Goal: Navigation & Orientation: Find specific page/section

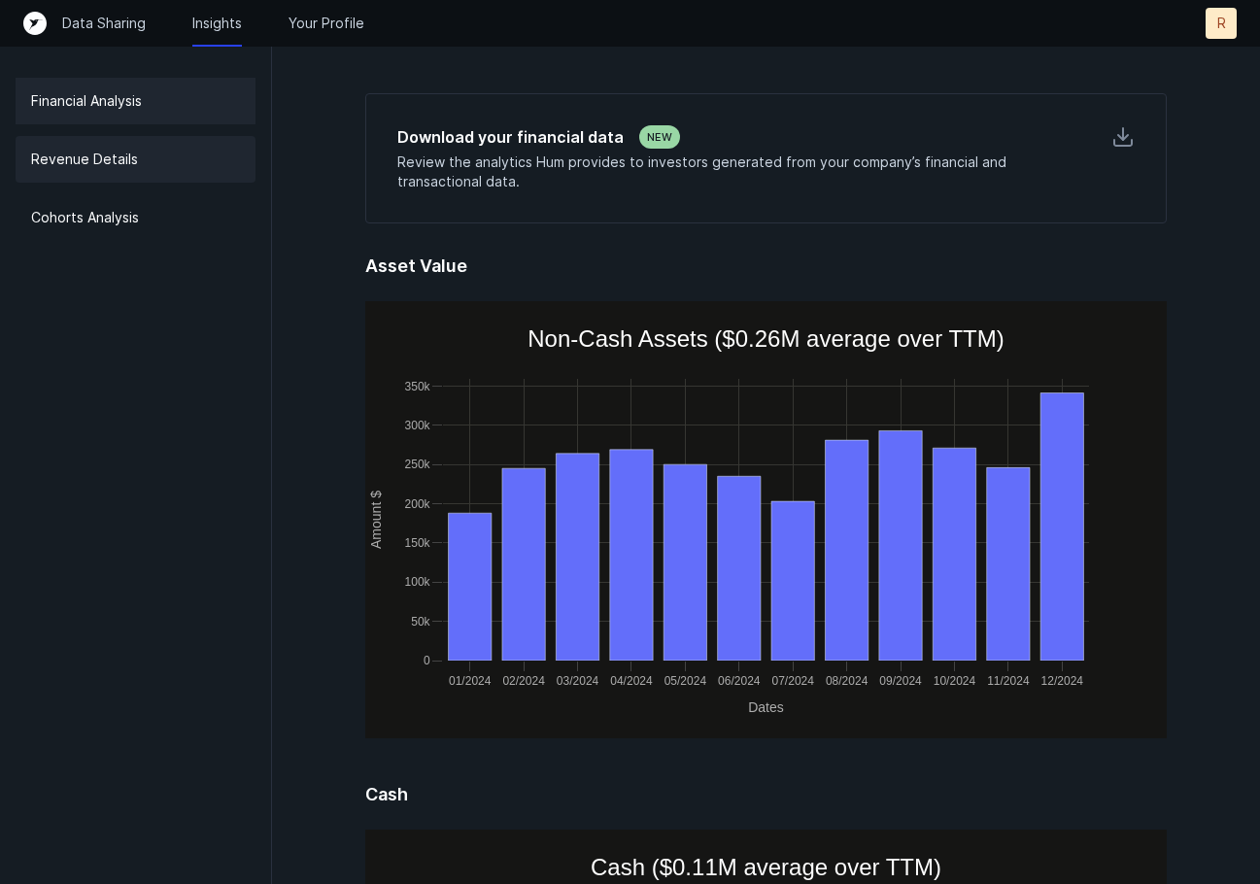
click at [188, 165] on div "Revenue Details" at bounding box center [136, 159] width 240 height 47
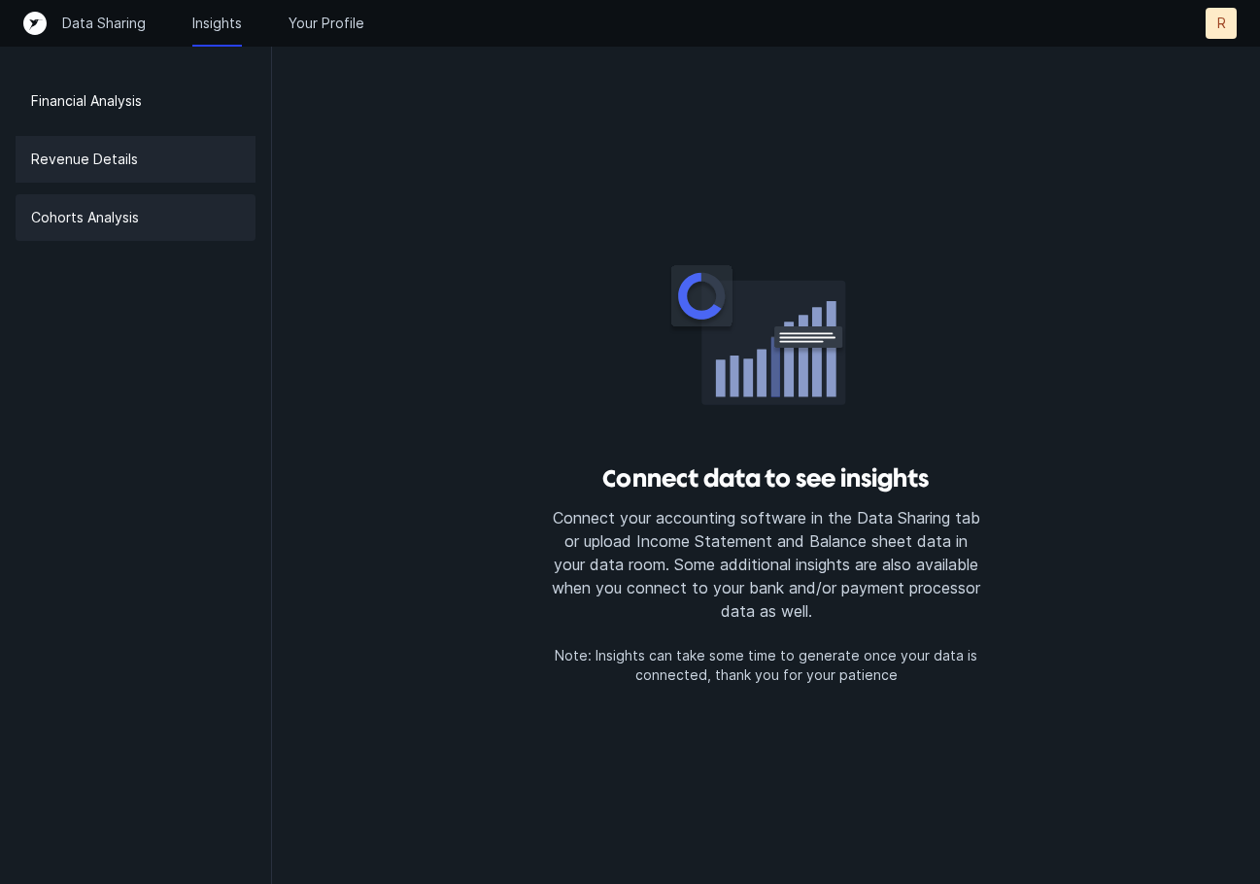
click at [159, 209] on div "Cohorts Analysis" at bounding box center [136, 217] width 240 height 47
click at [339, 18] on p "Your Profile" at bounding box center [327, 23] width 76 height 19
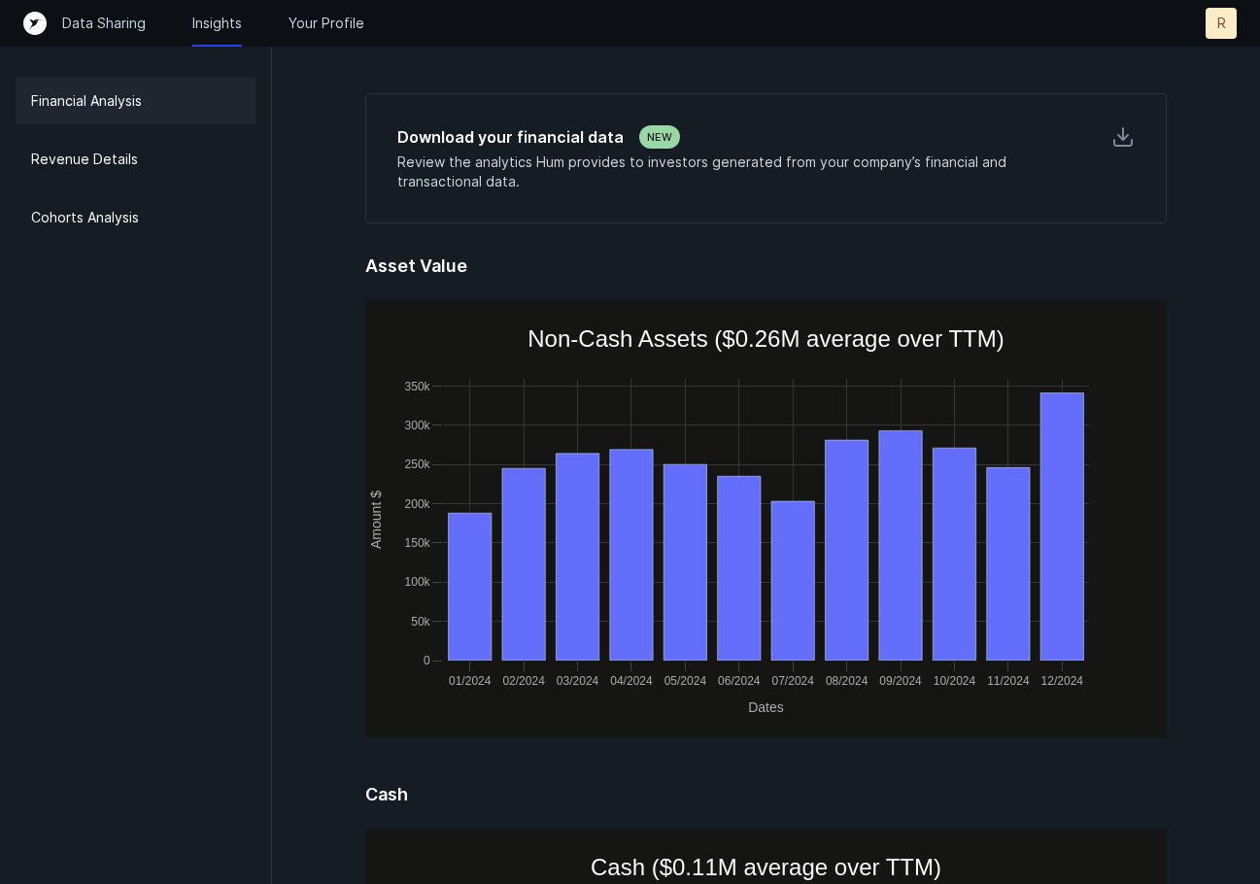
click at [1118, 135] on icon at bounding box center [1123, 137] width 10 height 5
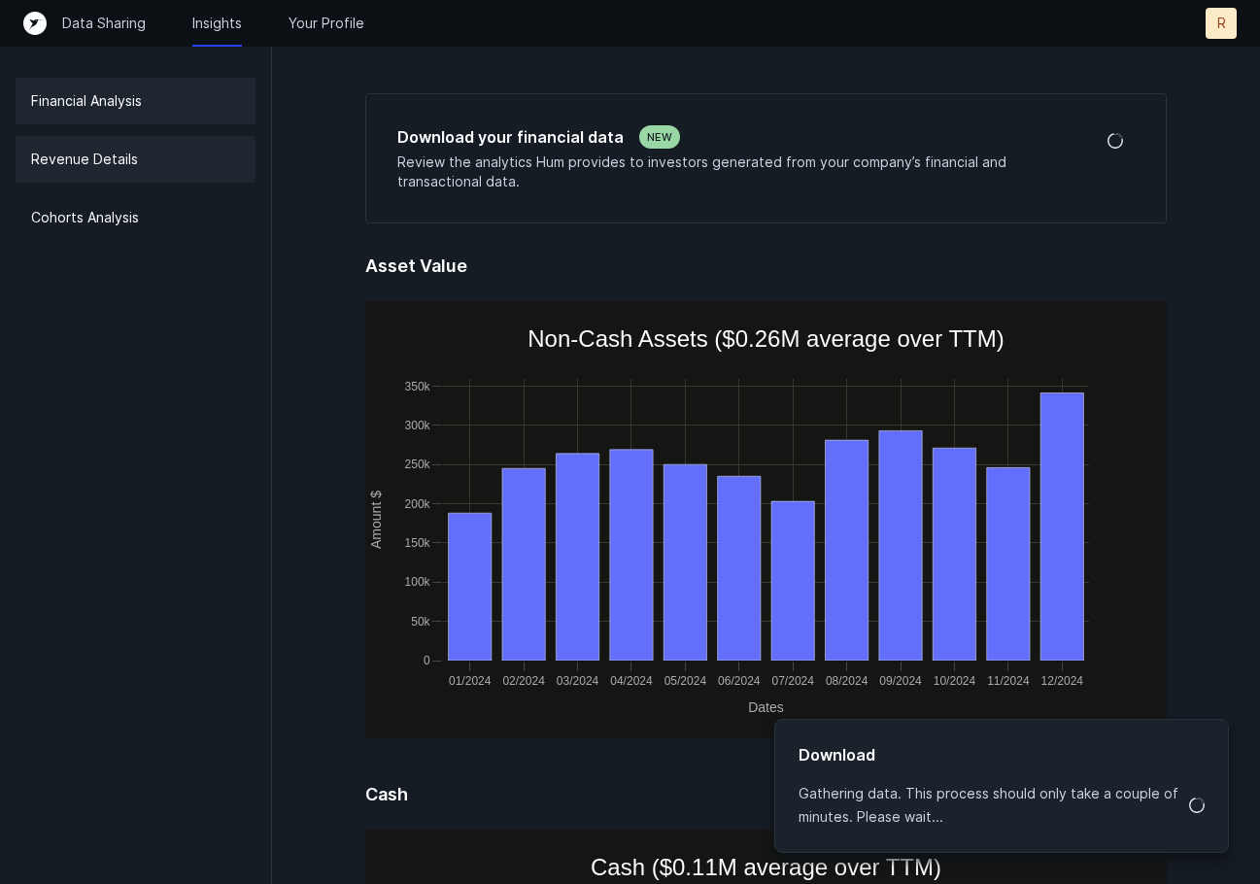
click at [163, 153] on div "Revenue Details" at bounding box center [136, 159] width 240 height 47
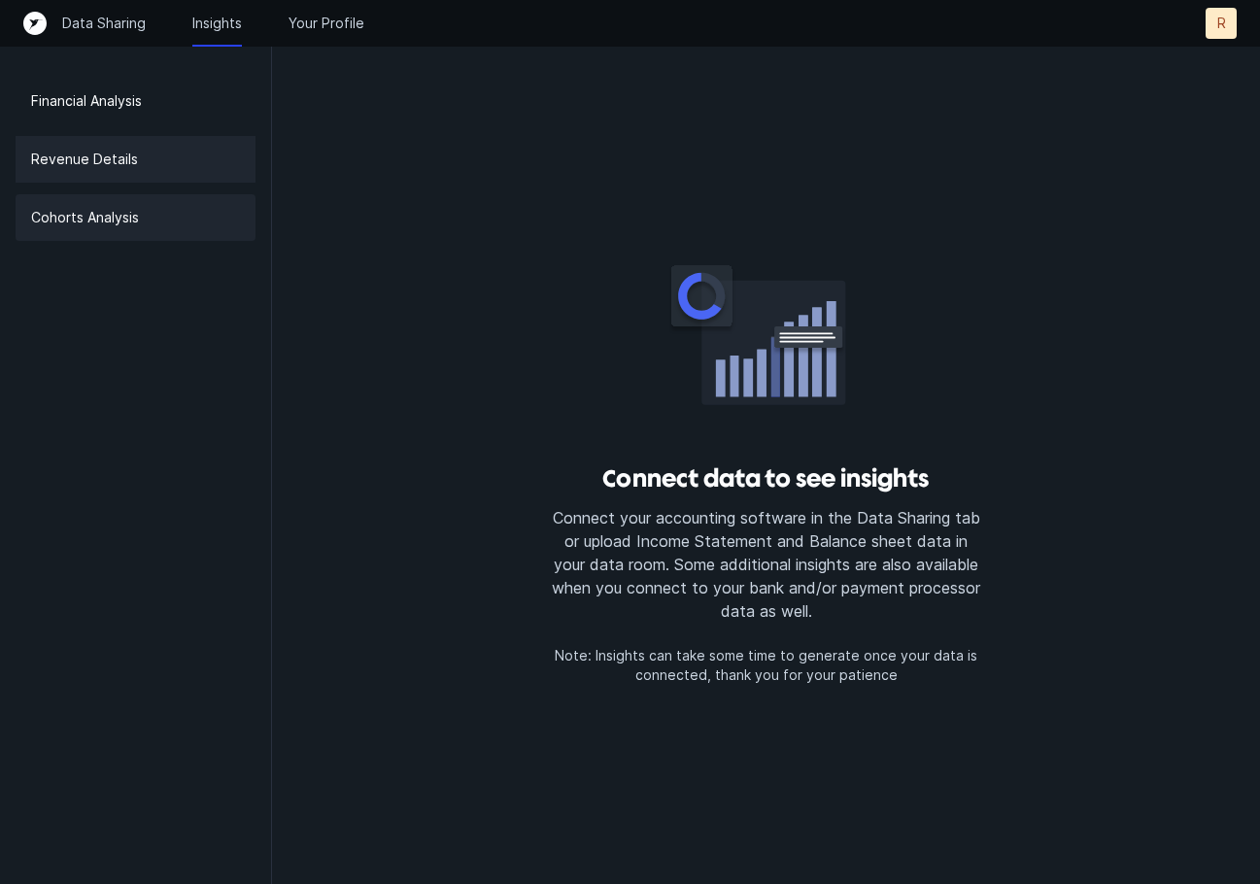
click at [144, 215] on div "Cohorts Analysis" at bounding box center [136, 217] width 240 height 47
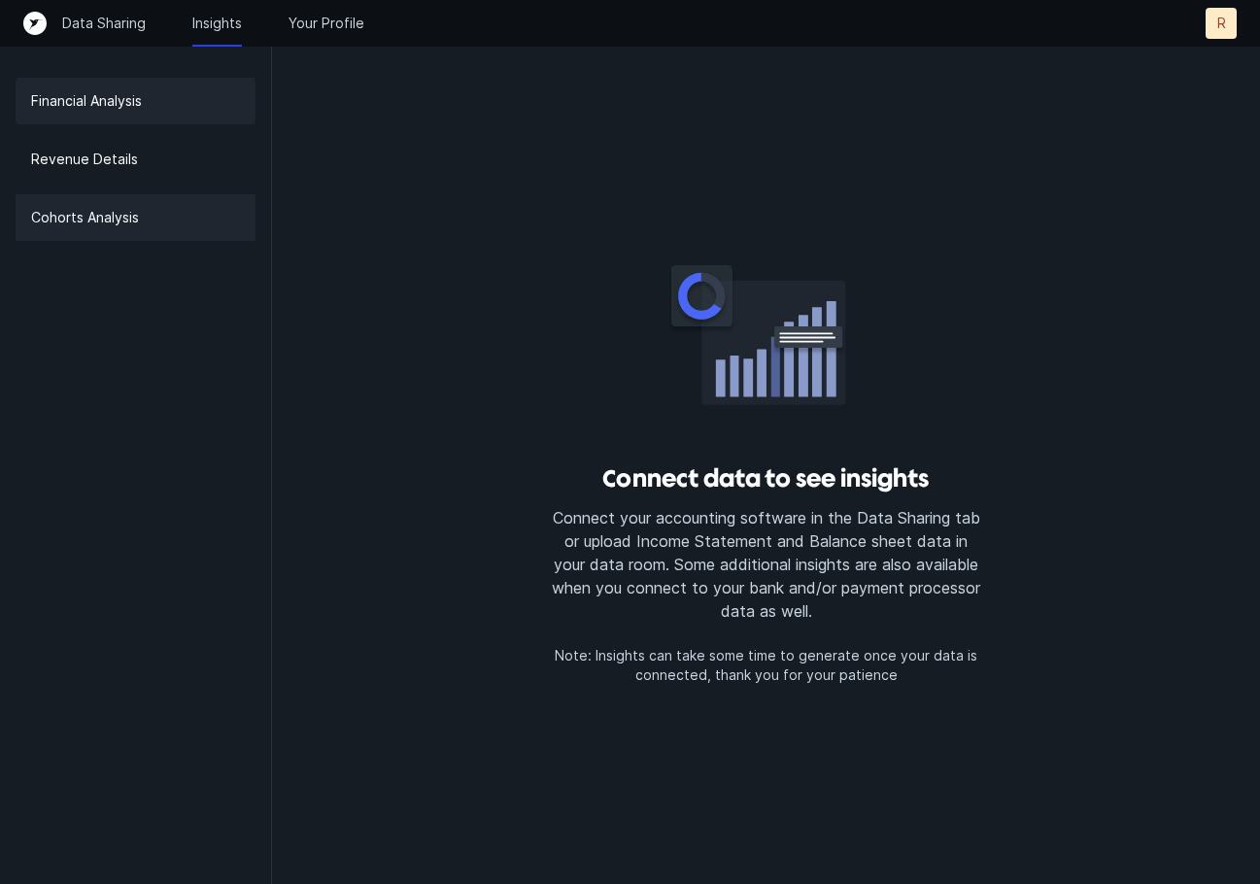
click at [142, 98] on p "Financial Analysis" at bounding box center [86, 100] width 111 height 23
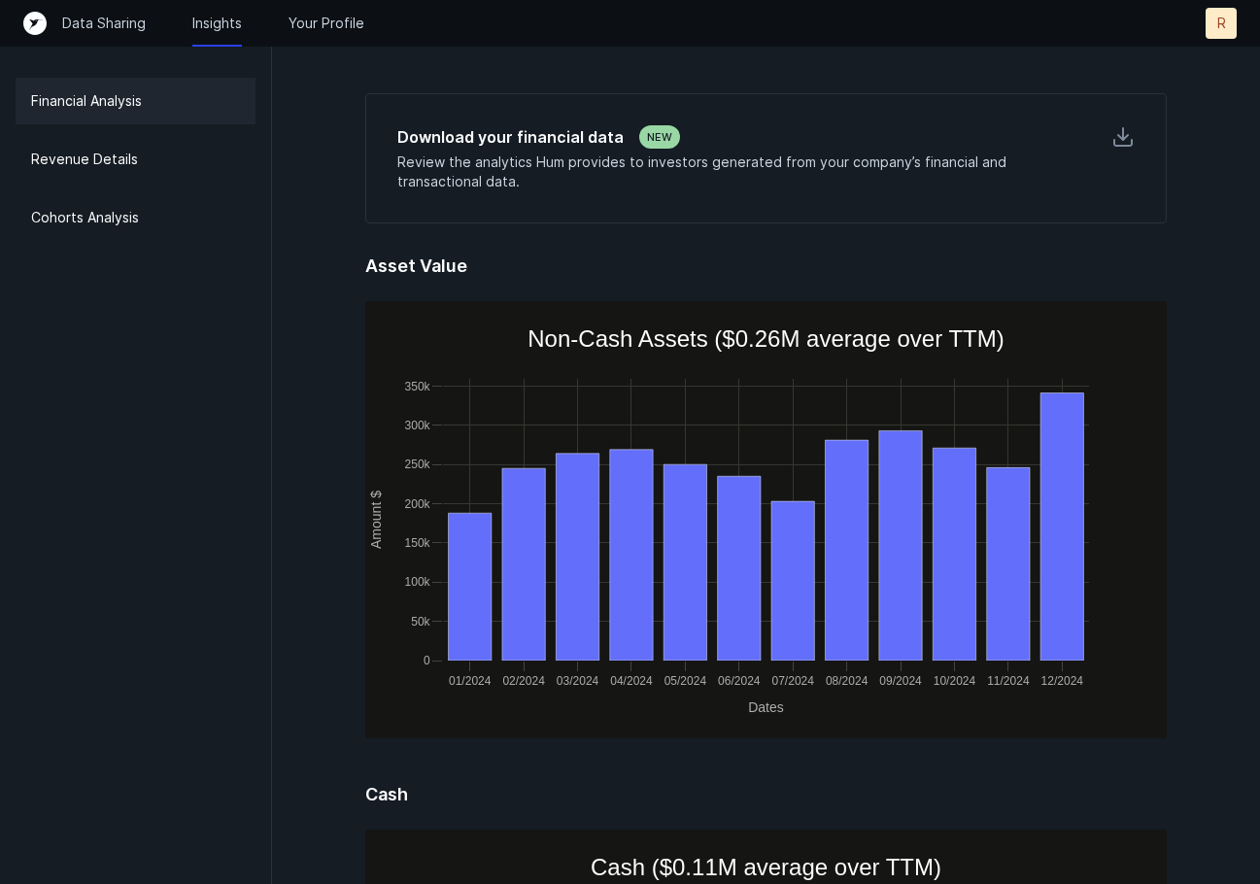
click at [1225, 22] on div "R" at bounding box center [1221, 23] width 31 height 31
click at [1173, 75] on button "Settings" at bounding box center [1177, 63] width 119 height 39
